Goal: Find contact information

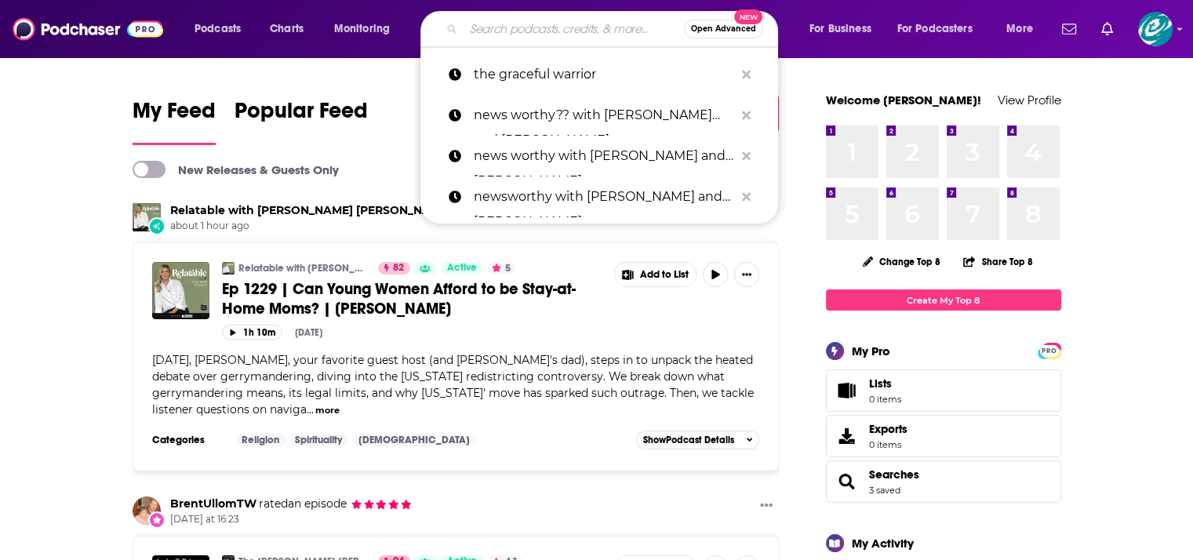
click at [562, 33] on input "Search podcasts, credits, & more..." at bounding box center [574, 28] width 220 height 25
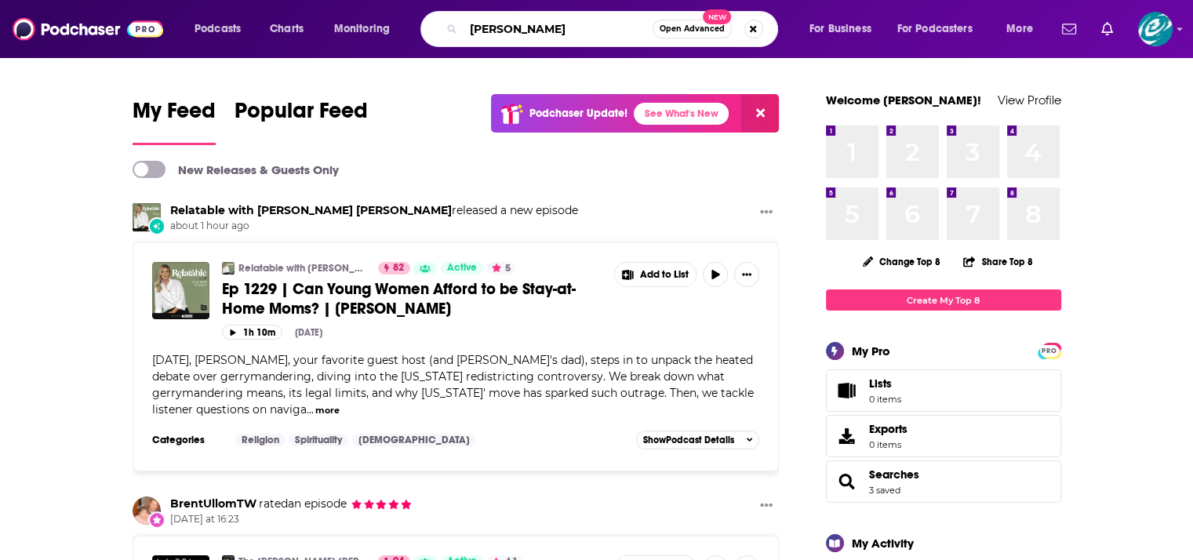
type input "[PERSON_NAME]"
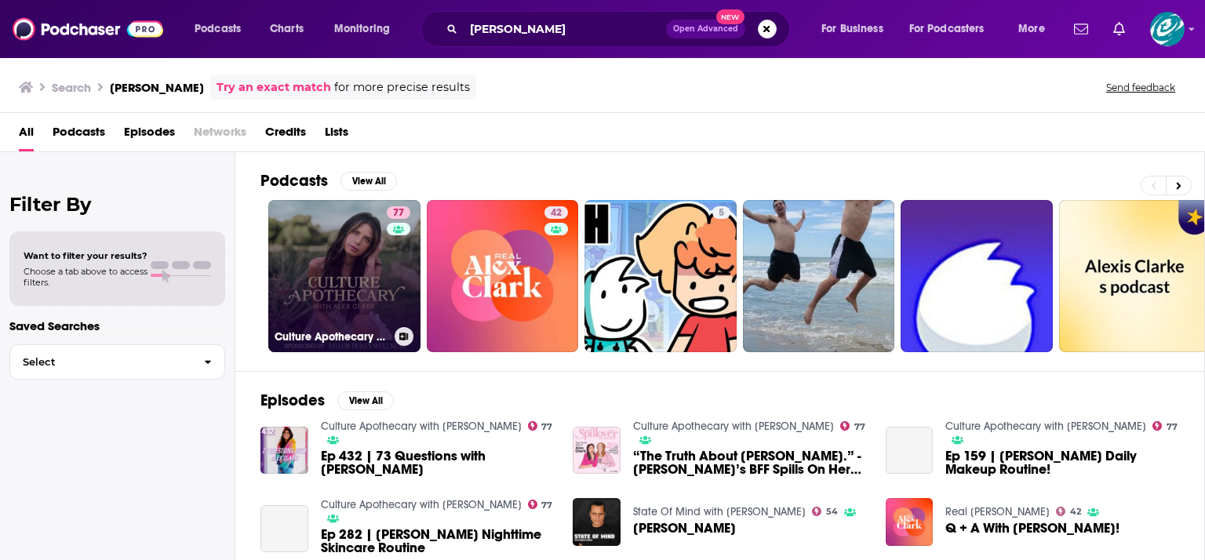
click at [333, 260] on link "77 Culture Apothecary with [PERSON_NAME]" at bounding box center [344, 276] width 152 height 152
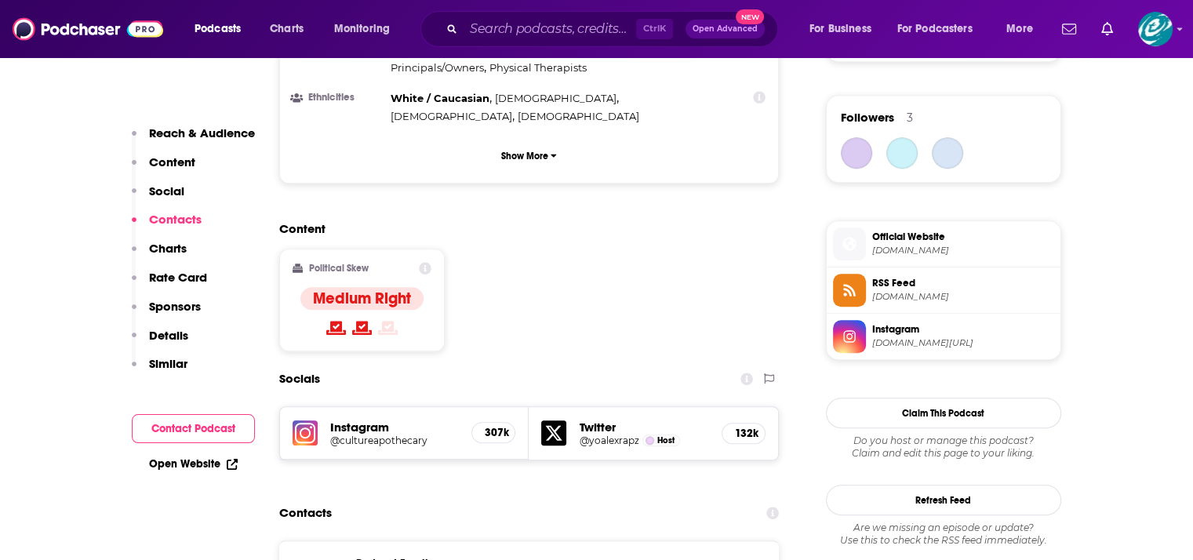
scroll to position [1277, 0]
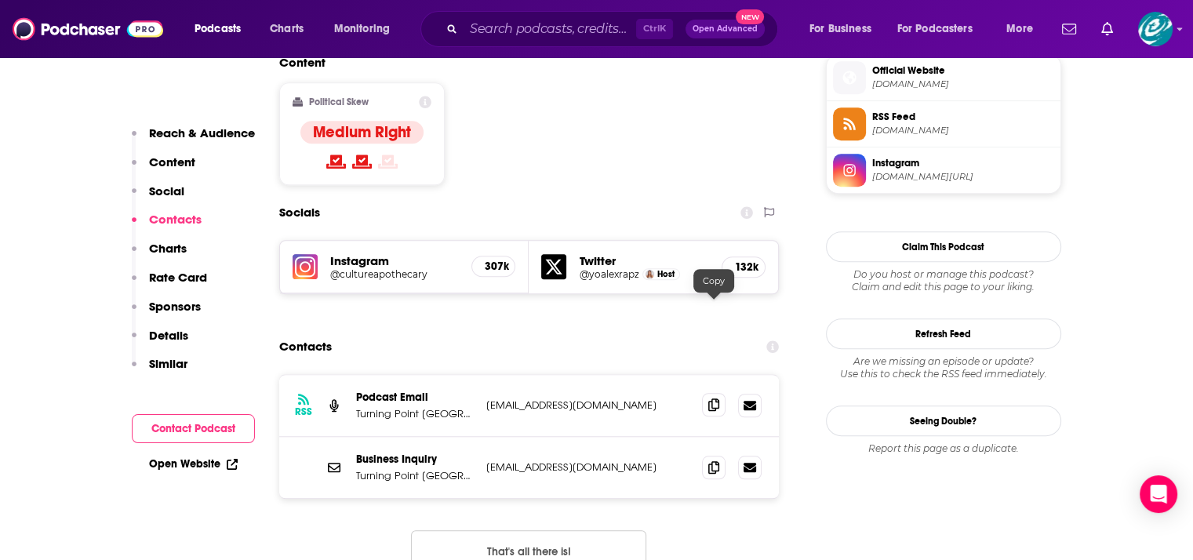
click at [715, 399] on icon at bounding box center [713, 405] width 11 height 13
